Goal: Transaction & Acquisition: Purchase product/service

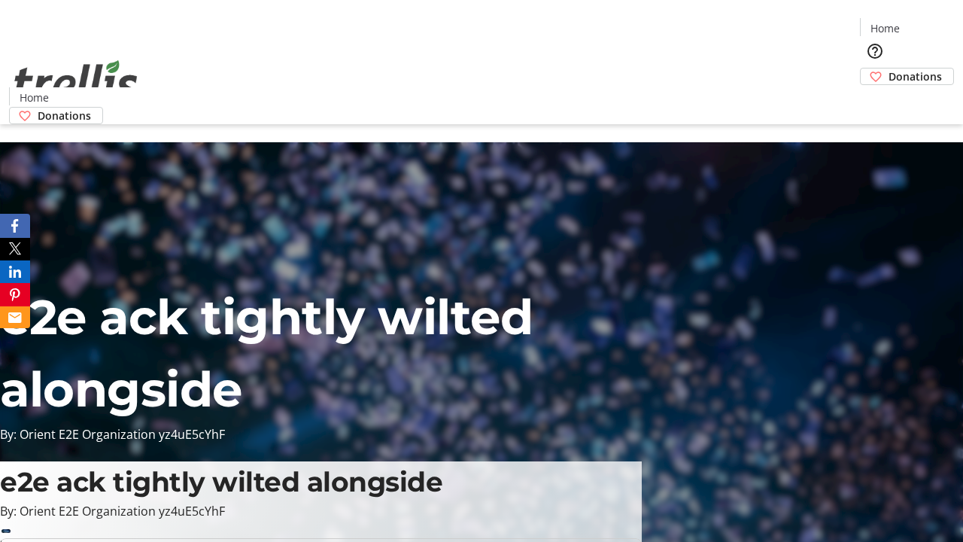
click at [920, 23] on span "Sign Up" at bounding box center [926, 21] width 44 height 18
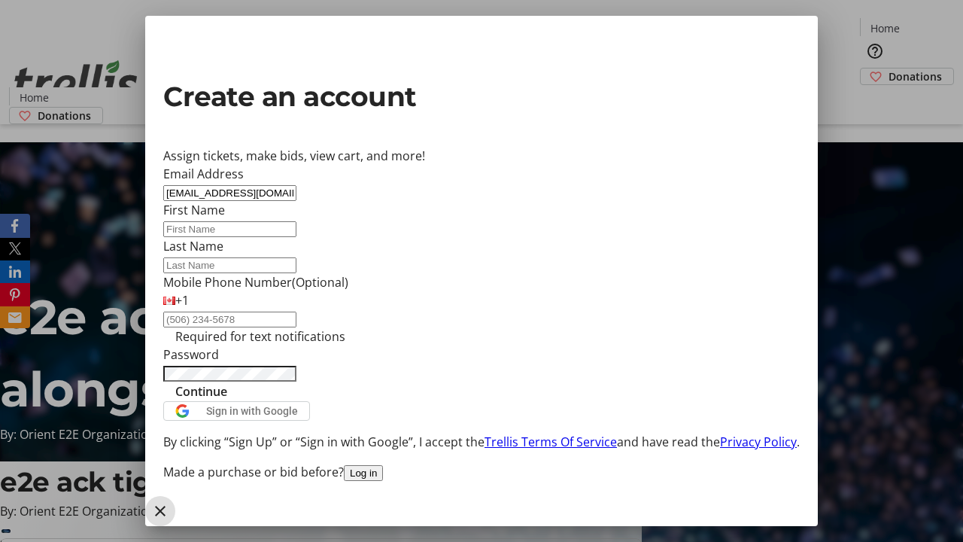
type input "[EMAIL_ADDRESS][DOMAIN_NAME]"
type input "[GEOGRAPHIC_DATA]"
type input "[PERSON_NAME]"
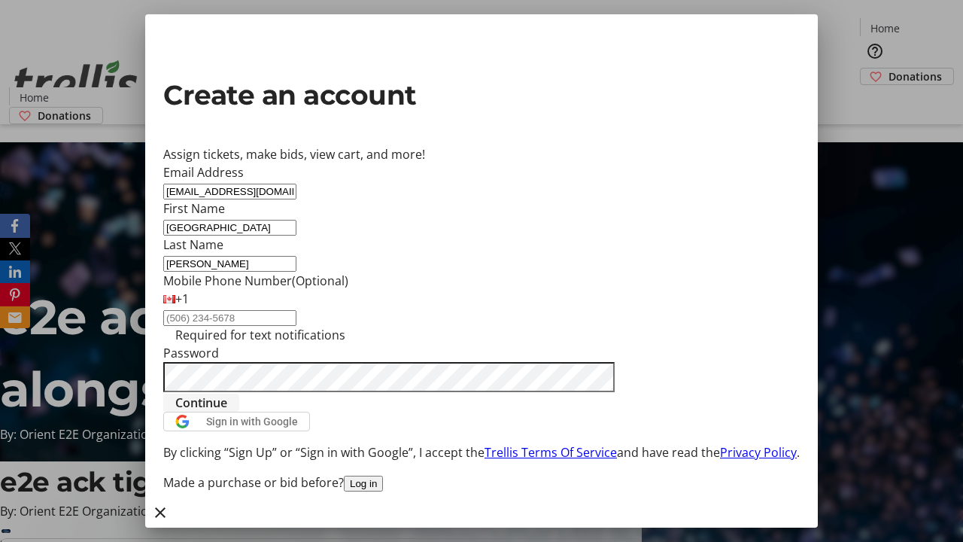
click at [227, 411] on span "Continue" at bounding box center [201, 402] width 52 height 18
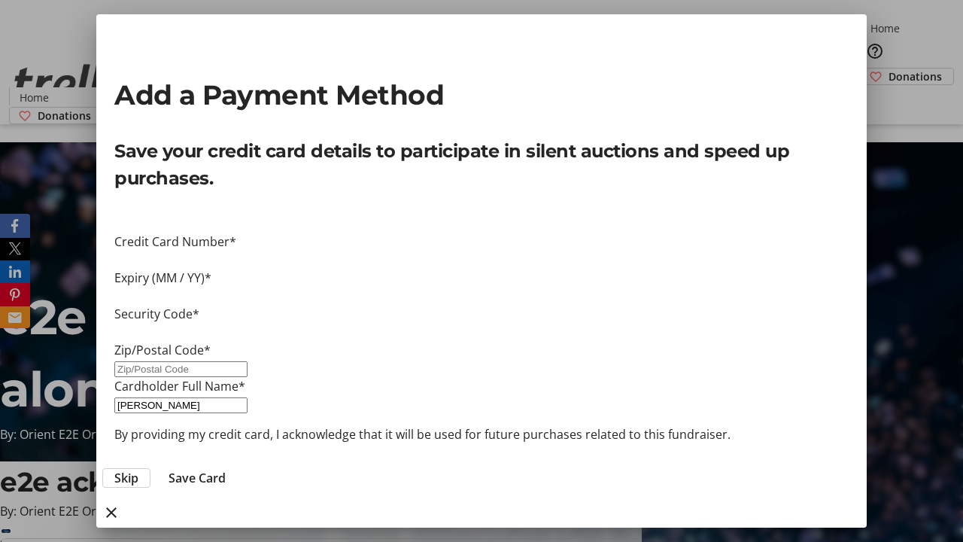
type input "V1Y 0C2"
click at [226, 469] on span "Save Card" at bounding box center [196, 478] width 57 height 18
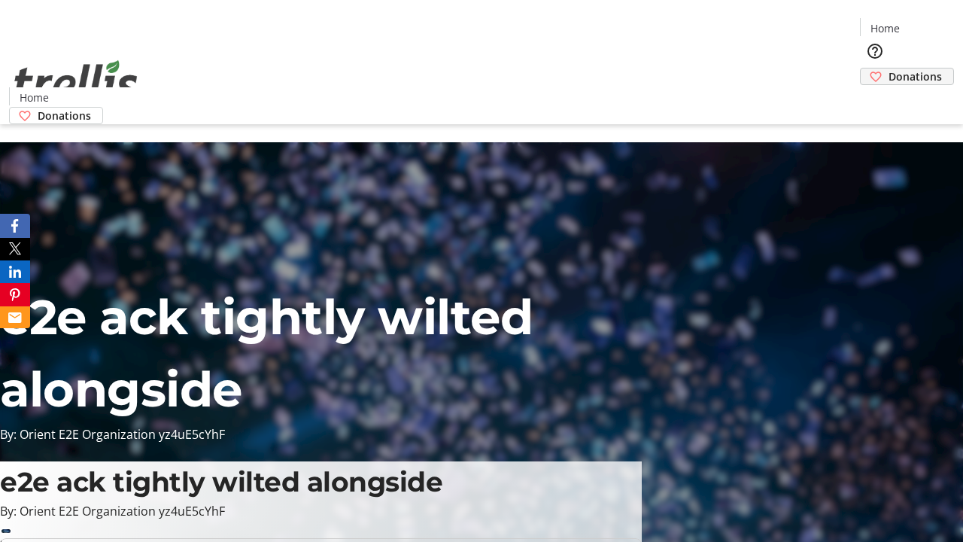
click at [888, 68] on span "Donations" at bounding box center [914, 76] width 53 height 16
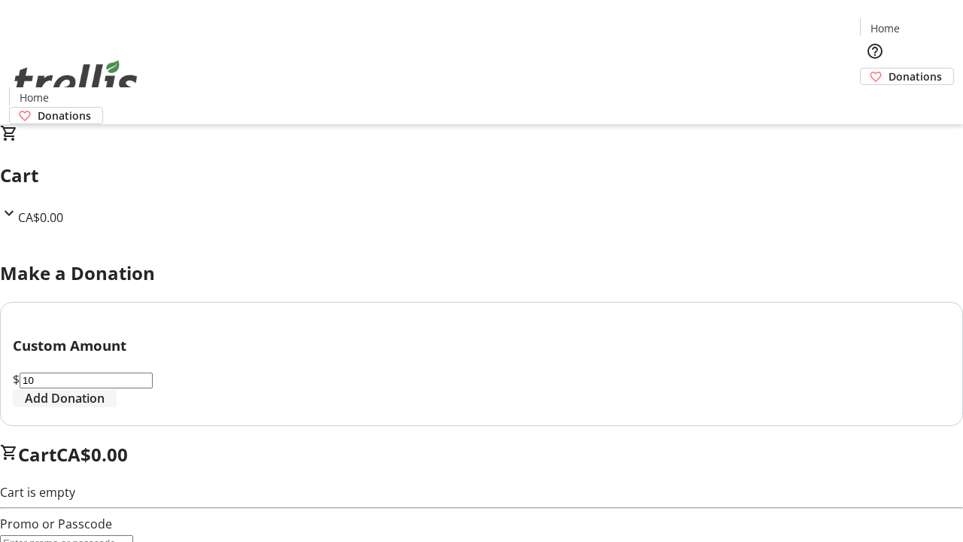
click at [105, 407] on span "Add Donation" at bounding box center [65, 398] width 80 height 18
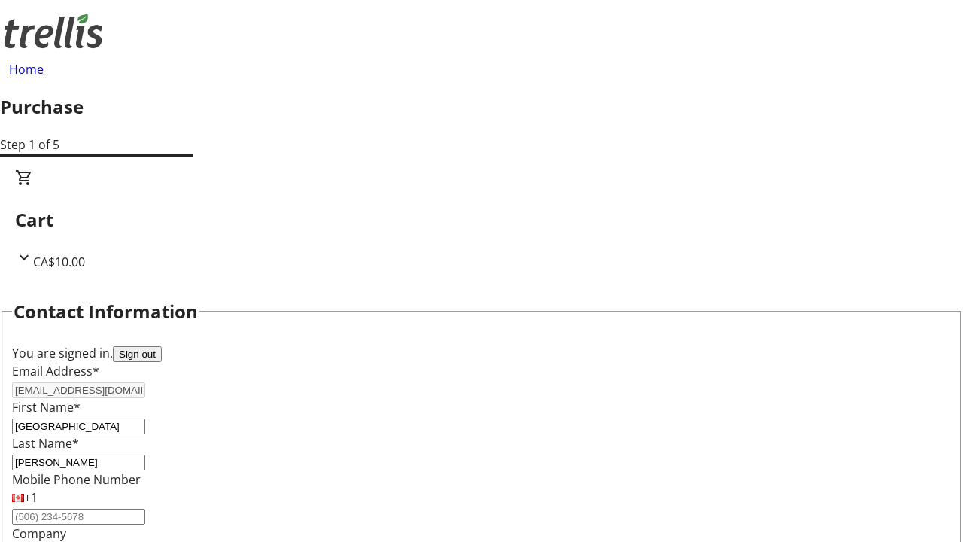
select select "CA"
type input "[STREET_ADDRESS][PERSON_NAME]"
type input "Kelowna"
select select "BC"
type input "Kelowna"
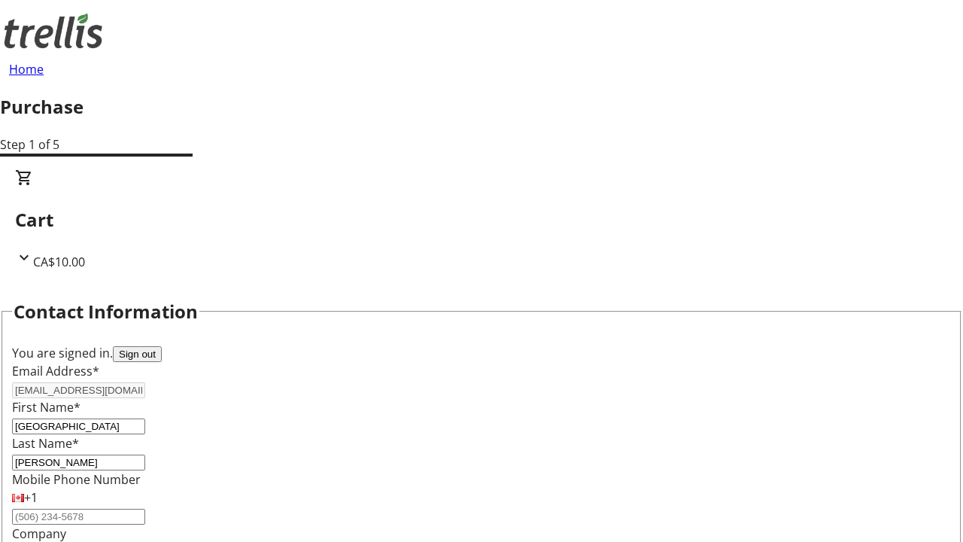
type input "V1Y 0C2"
